Goal: Navigation & Orientation: Understand site structure

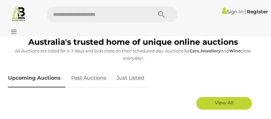
scroll to position [220, 0]
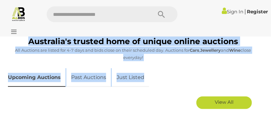
click at [8, 48] on p "All Auctions are listed for 4-7 days and bids close on their scheduled day. Auc…" at bounding box center [133, 54] width 250 height 15
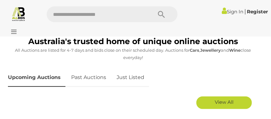
drag, startPoint x: 74, startPoint y: 79, endPoint x: 80, endPoint y: 55, distance: 24.7
click at [74, 79] on link "Past Auctions" at bounding box center [88, 77] width 44 height 19
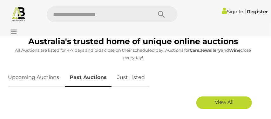
click at [34, 87] on link "Upcoming Auctions" at bounding box center [36, 77] width 56 height 19
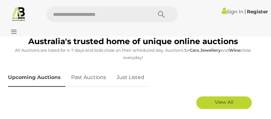
click at [34, 87] on link "Upcoming Auctions" at bounding box center [36, 77] width 57 height 19
click at [55, 73] on link "Upcoming Auctions" at bounding box center [36, 77] width 57 height 19
drag, startPoint x: 0, startPoint y: 85, endPoint x: 6, endPoint y: 117, distance: 32.3
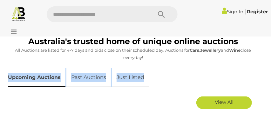
drag, startPoint x: 154, startPoint y: 103, endPoint x: 106, endPoint y: 127, distance: 53.9
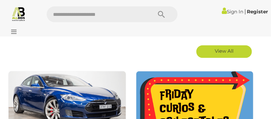
drag, startPoint x: 118, startPoint y: 46, endPoint x: 114, endPoint y: 40, distance: 6.8
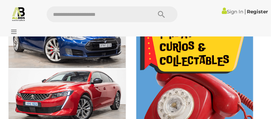
scroll to position [348, 0]
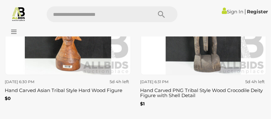
scroll to position [1972, 0]
